Goal: Task Accomplishment & Management: Use online tool/utility

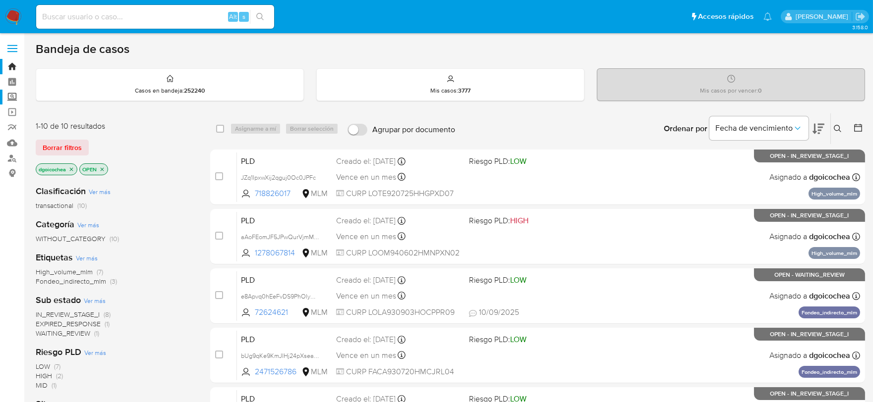
click at [13, 97] on label "Screening" at bounding box center [59, 97] width 118 height 15
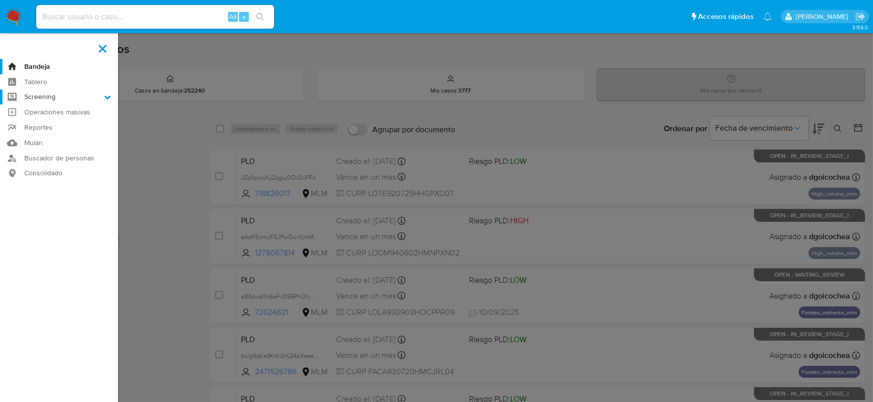
click at [0, 0] on input "Screening" at bounding box center [0, 0] width 0 height 0
click at [53, 137] on link "Herramientas" at bounding box center [59, 136] width 118 height 12
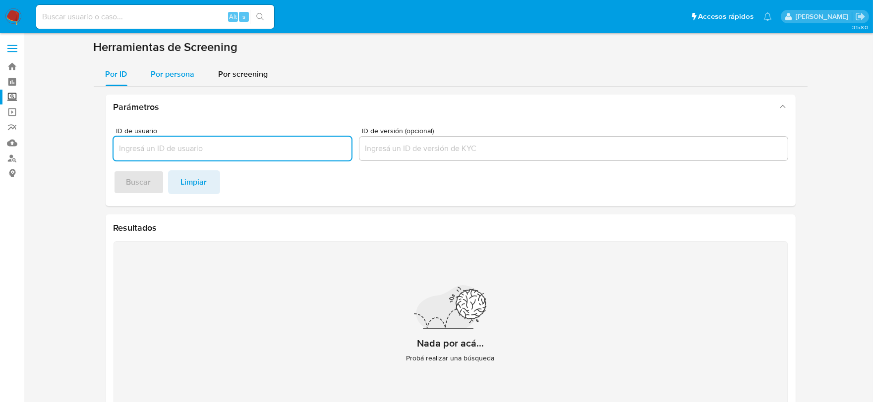
click at [157, 62] on div "Por persona" at bounding box center [173, 74] width 44 height 24
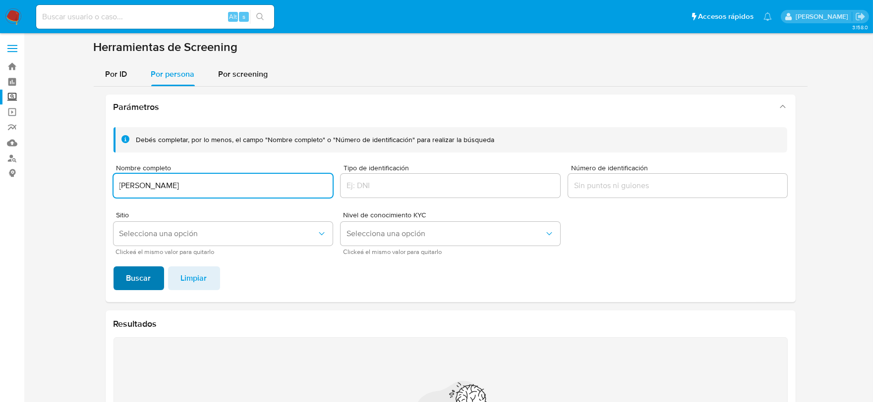
type input "YESENIA OROZCO HERRERA"
click at [131, 285] on span "Buscar" at bounding box center [138, 279] width 25 height 22
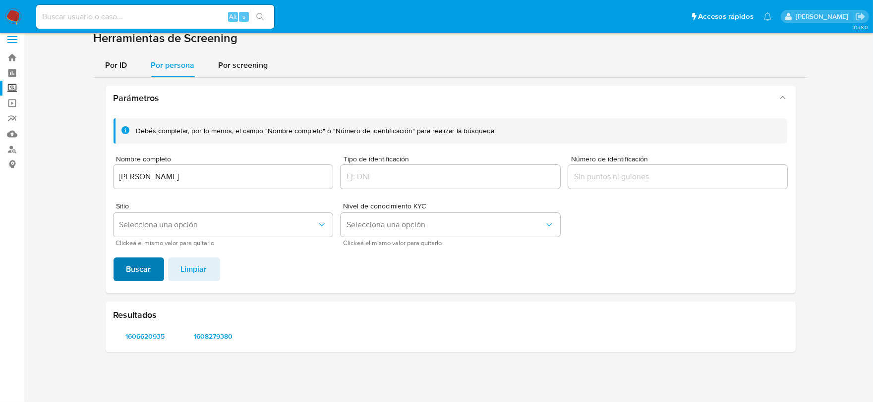
scroll to position [8, 0]
click at [137, 334] on span "1606620935" at bounding box center [145, 337] width 50 height 14
click at [212, 333] on span "1608279380" at bounding box center [213, 337] width 50 height 14
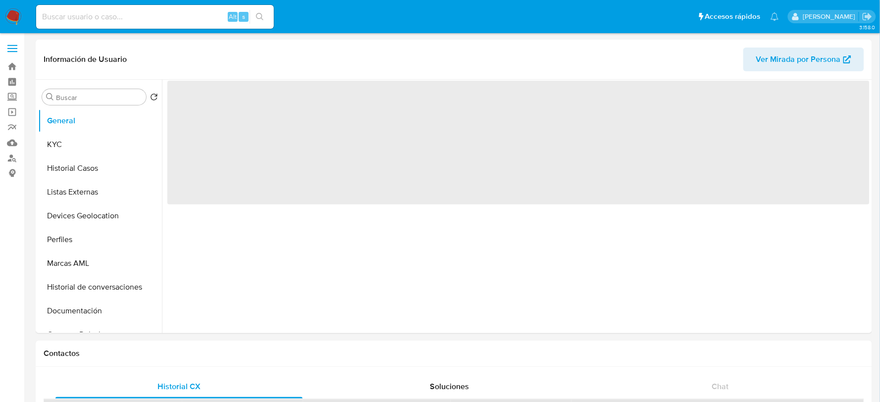
select select "10"
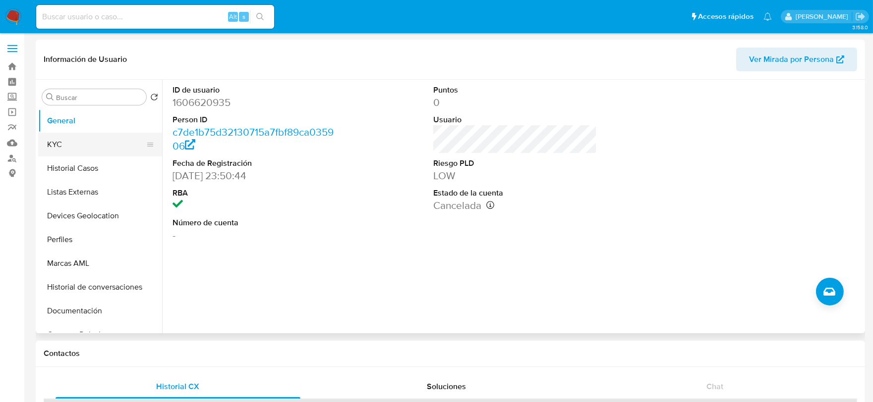
click at [69, 149] on button "KYC" at bounding box center [96, 145] width 116 height 24
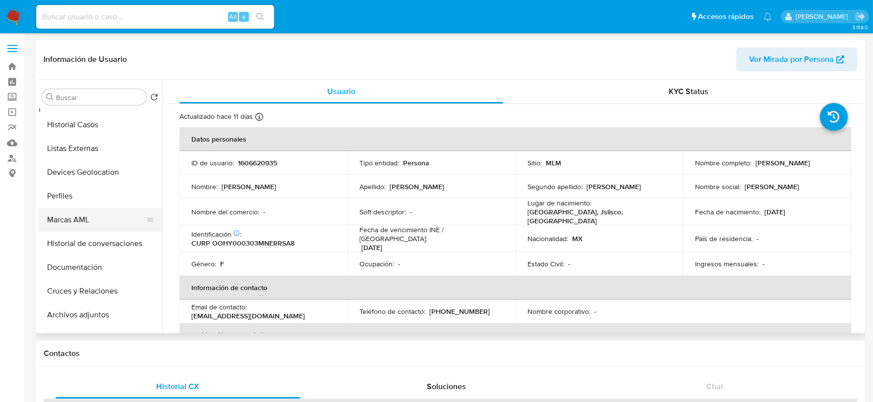
scroll to position [110, 0]
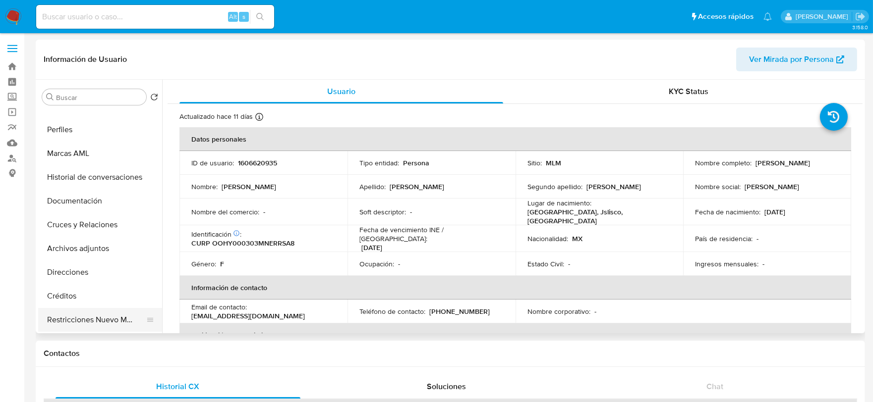
click at [106, 318] on button "Restricciones Nuevo Mundo" at bounding box center [96, 320] width 116 height 24
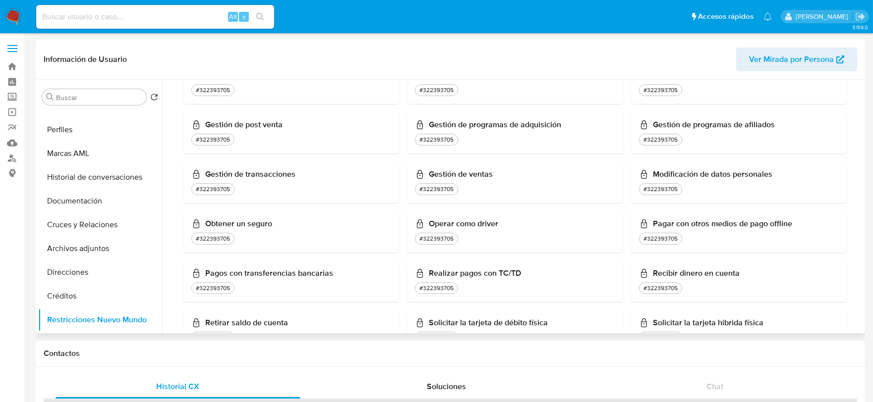
scroll to position [385, 0]
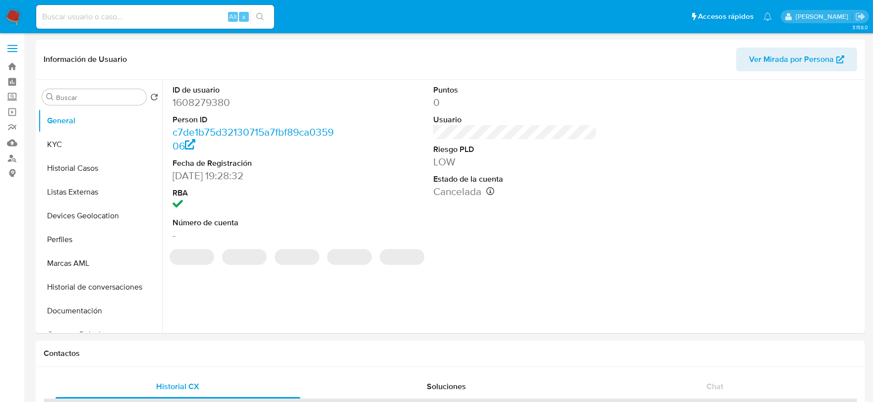
select select "10"
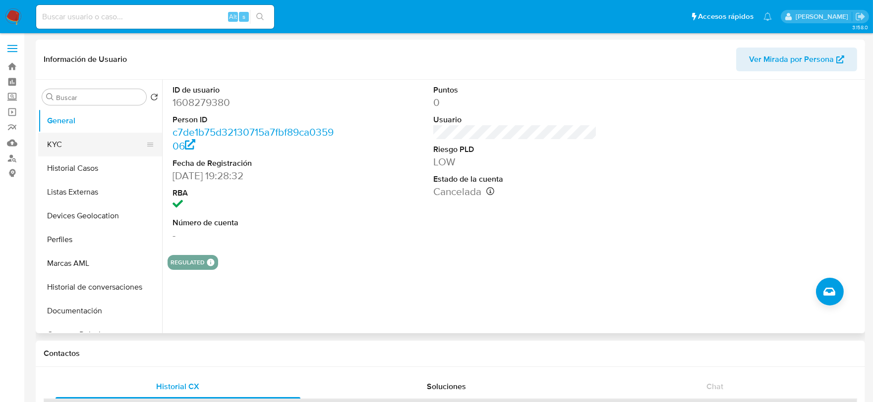
click at [58, 148] on button "KYC" at bounding box center [96, 145] width 116 height 24
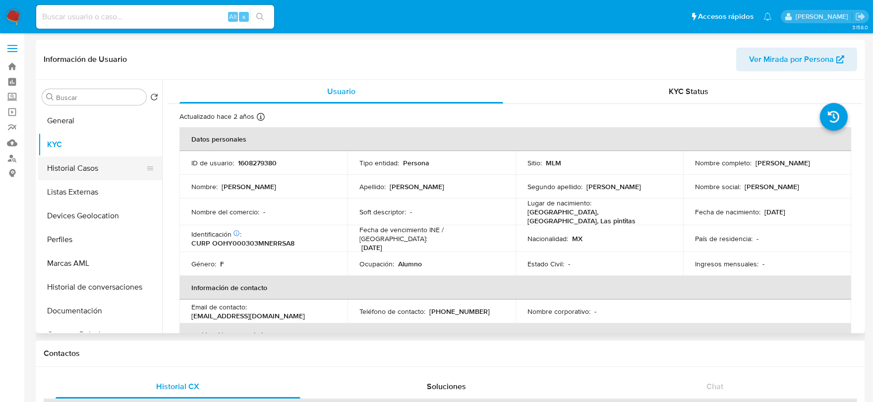
click at [70, 161] on button "Historial Casos" at bounding box center [96, 169] width 116 height 24
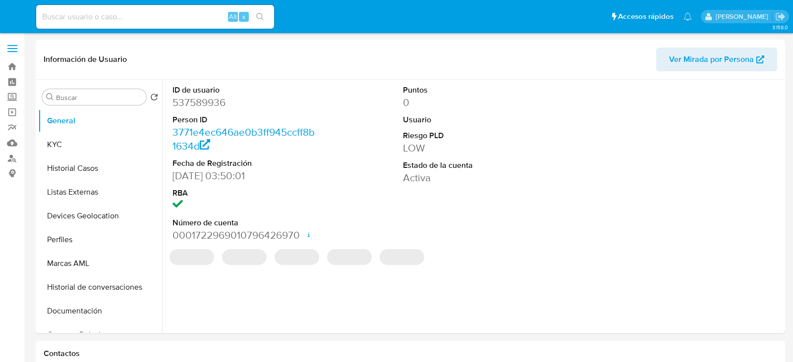
select select "10"
